Goal: Transaction & Acquisition: Purchase product/service

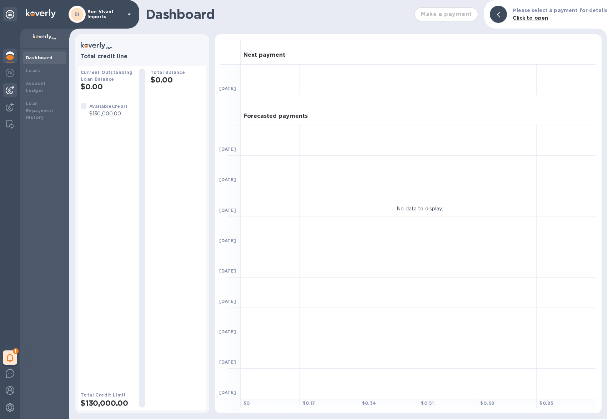
click at [9, 91] on img at bounding box center [10, 90] width 9 height 9
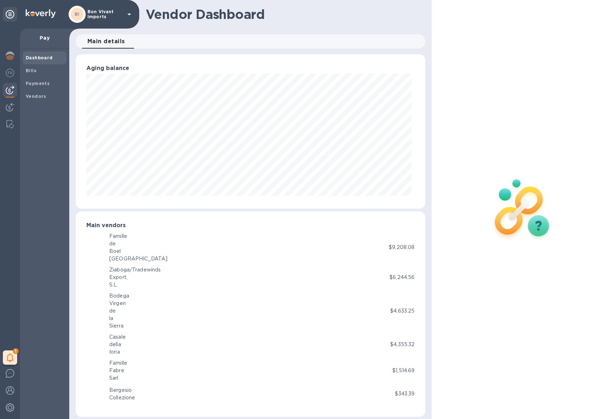
scroll to position [154, 347]
click at [45, 83] on b "Payments" at bounding box center [38, 83] width 24 height 5
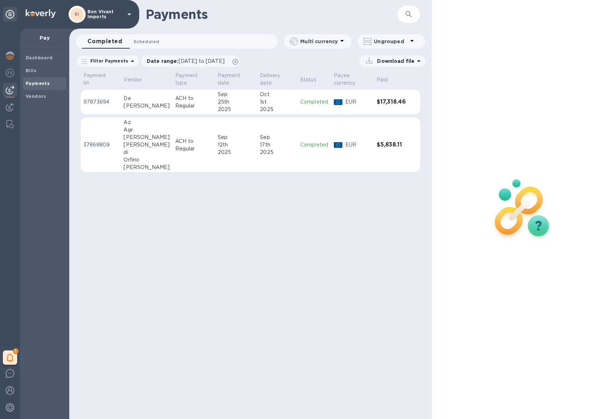
click at [153, 40] on span "Scheduled 0" at bounding box center [146, 41] width 26 height 7
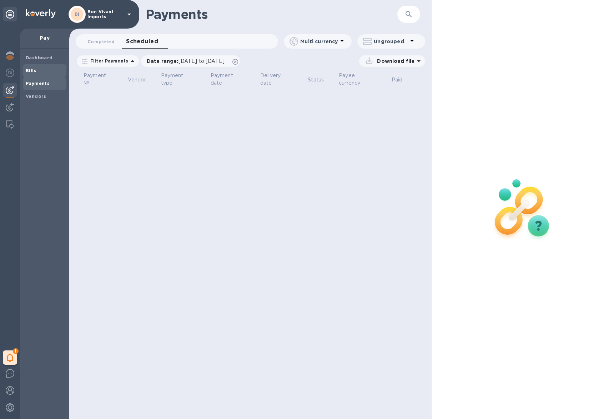
click at [34, 72] on b "Bills" at bounding box center [31, 70] width 11 height 5
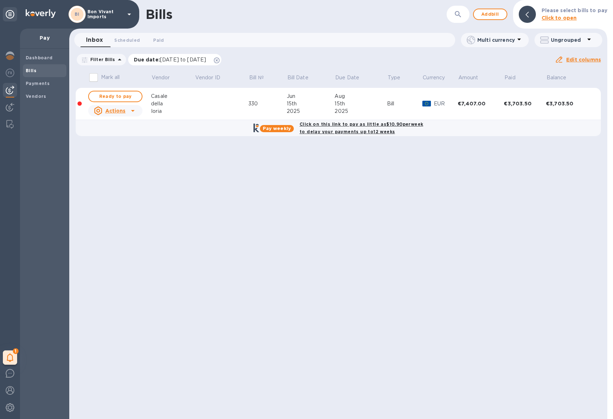
click at [172, 60] on span "[DATE] to [DATE]" at bounding box center [183, 60] width 46 height 6
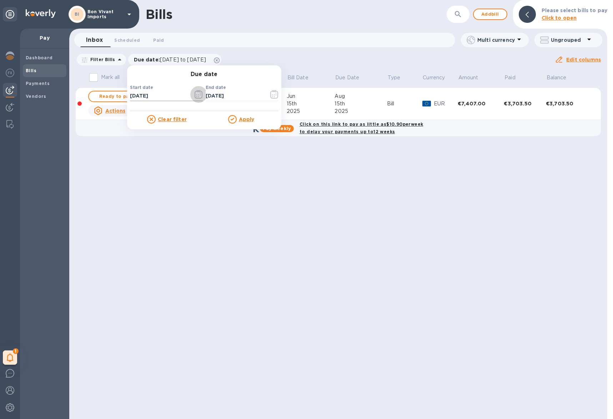
click at [194, 96] on icon "button" at bounding box center [198, 94] width 8 height 9
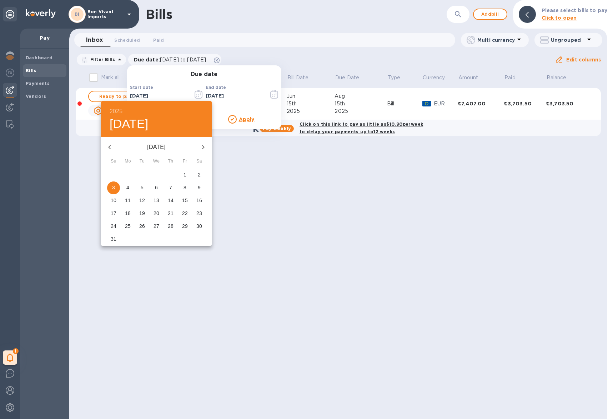
click at [112, 146] on icon "button" at bounding box center [109, 147] width 9 height 9
click at [115, 175] on span "1" at bounding box center [113, 174] width 13 height 7
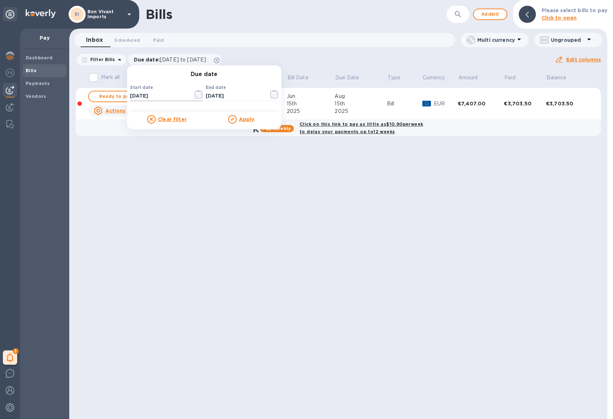
click at [197, 93] on icon "button" at bounding box center [198, 94] width 8 height 9
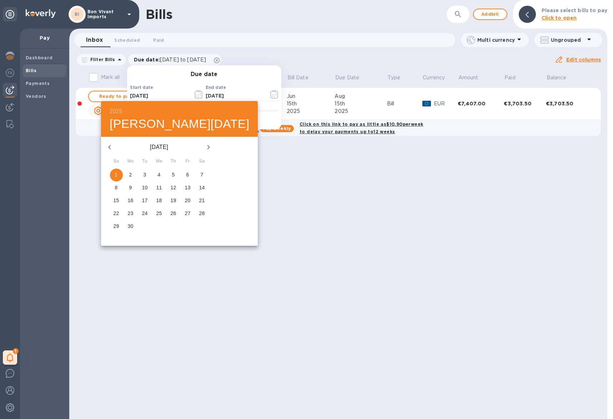
click at [110, 146] on icon "button" at bounding box center [109, 147] width 9 height 9
click at [172, 173] on p "1" at bounding box center [173, 174] width 3 height 7
type input "[DATE]"
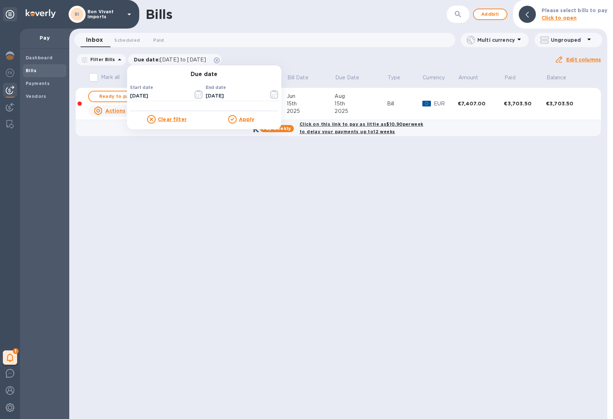
click at [247, 118] on u "Apply" at bounding box center [247, 119] width 16 height 6
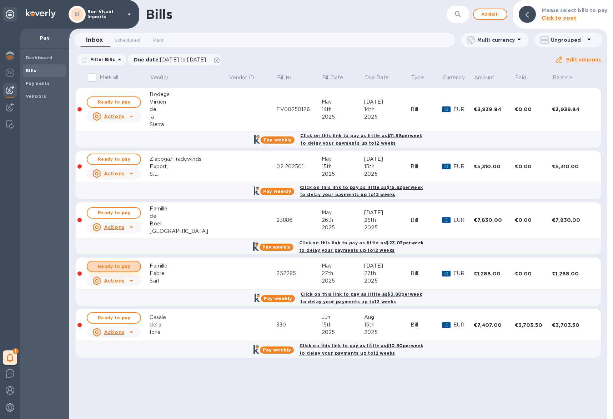
click at [126, 264] on span "Ready to pay" at bounding box center [113, 266] width 41 height 9
click at [121, 210] on span "Ready to pay" at bounding box center [113, 212] width 41 height 9
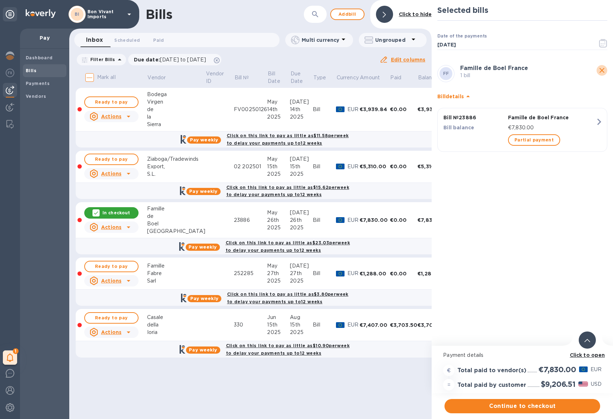
click at [603, 70] on icon "close" at bounding box center [601, 70] width 9 height 9
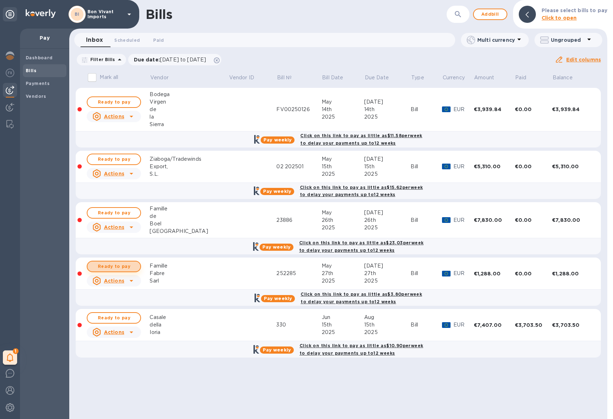
click at [123, 265] on span "Ready to pay" at bounding box center [113, 266] width 41 height 9
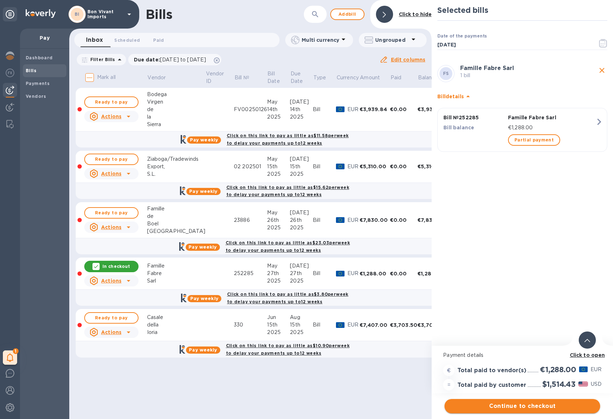
click at [569, 404] on span "Continue to checkout" at bounding box center [522, 405] width 144 height 9
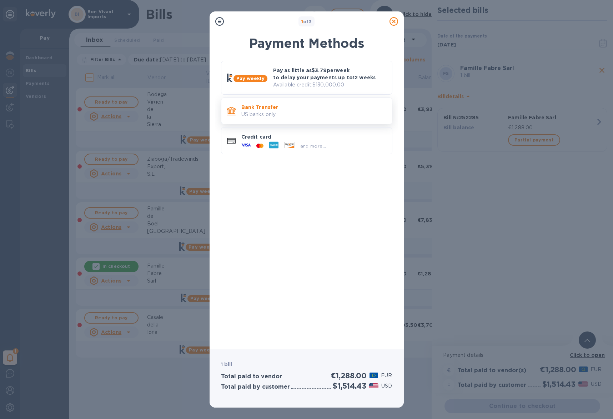
click at [303, 106] on p "Bank Transfer" at bounding box center [313, 106] width 145 height 7
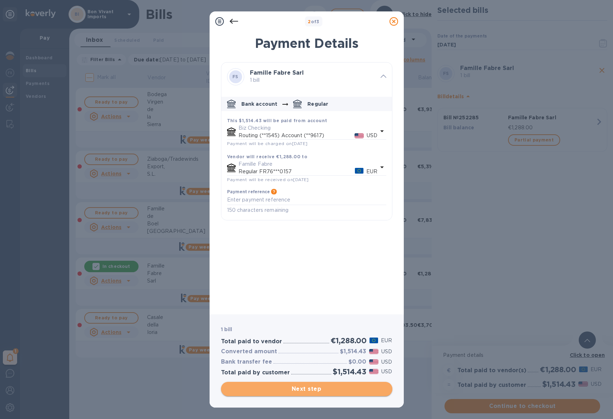
click at [344, 391] on span "Next step" at bounding box center [307, 388] width 160 height 9
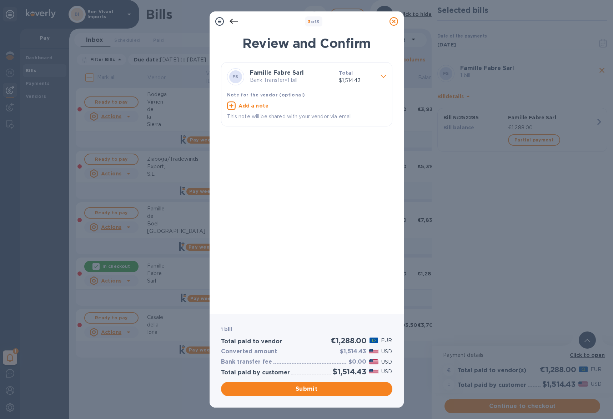
click at [253, 106] on u "Add a note" at bounding box center [253, 106] width 30 height 6
click at [253, 106] on textarea at bounding box center [301, 106] width 148 height 6
type textarea "Factura 252285"
click at [354, 389] on span "Submit" at bounding box center [307, 388] width 160 height 9
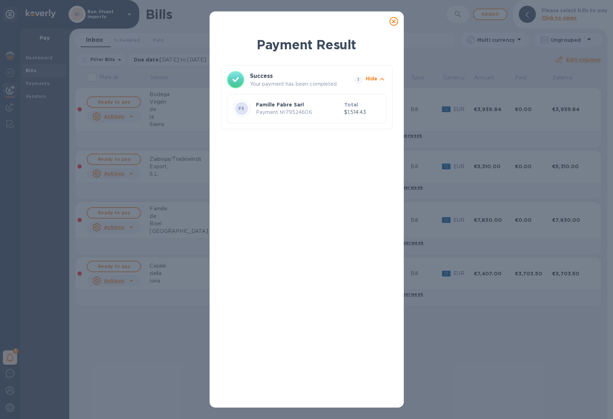
click at [392, 20] on icon at bounding box center [393, 21] width 9 height 9
